Goal: Transaction & Acquisition: Purchase product/service

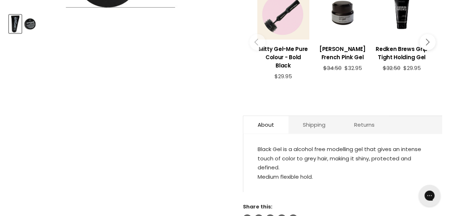
click at [33, 19] on img "Product thumbnails" at bounding box center [29, 23] width 11 height 17
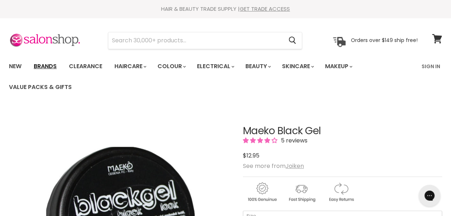
click at [50, 68] on link "Brands" at bounding box center [45, 66] width 34 height 15
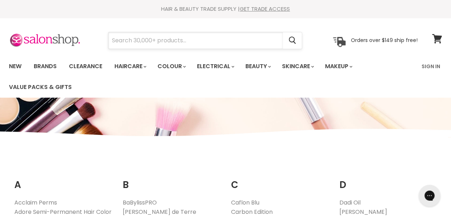
click at [159, 41] on input "Search" at bounding box center [195, 40] width 175 height 17
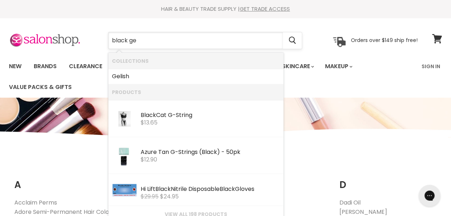
type input "black gel"
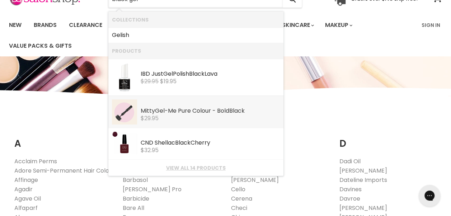
scroll to position [72, 0]
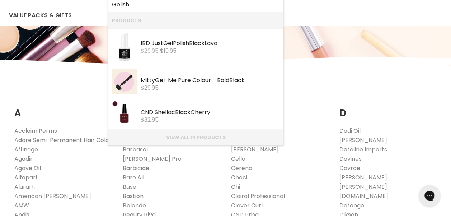
drag, startPoint x: 207, startPoint y: 135, endPoint x: 210, endPoint y: 136, distance: 4.0
click at [208, 135] on link "View all 14 products" at bounding box center [196, 138] width 168 height 6
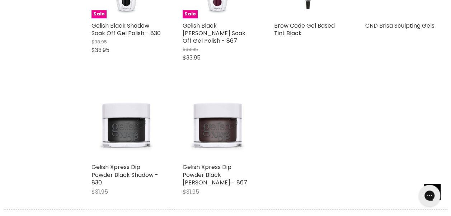
scroll to position [323, 0]
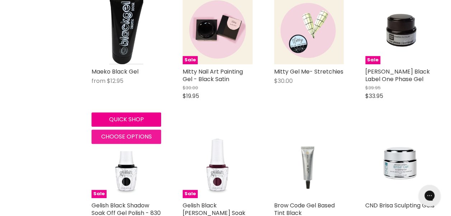
click at [125, 136] on span "Choose options" at bounding box center [126, 137] width 51 height 8
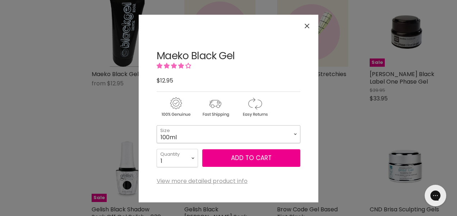
click at [296, 133] on select "100ml 300ml" at bounding box center [229, 134] width 144 height 18
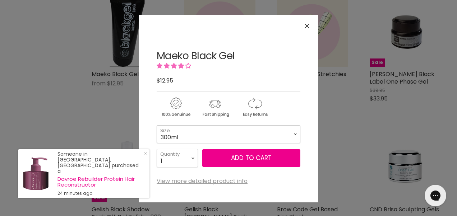
click at [157, 125] on select "100ml 300ml" at bounding box center [229, 134] width 144 height 18
select select "300ml"
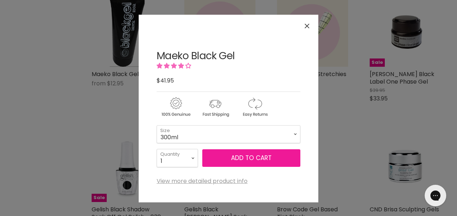
click at [236, 154] on button "Add to cart" at bounding box center [251, 158] width 98 height 18
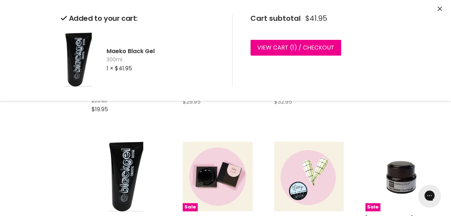
scroll to position [108, 0]
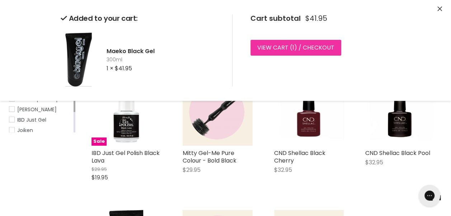
click at [298, 45] on link "View cart ( 1 ) / Checkout" at bounding box center [296, 48] width 91 height 16
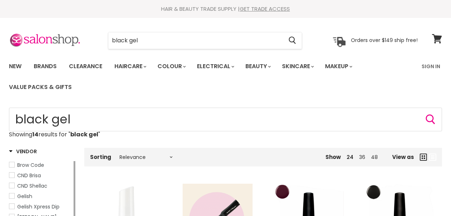
scroll to position [290, 0]
